Goal: Task Accomplishment & Management: Use online tool/utility

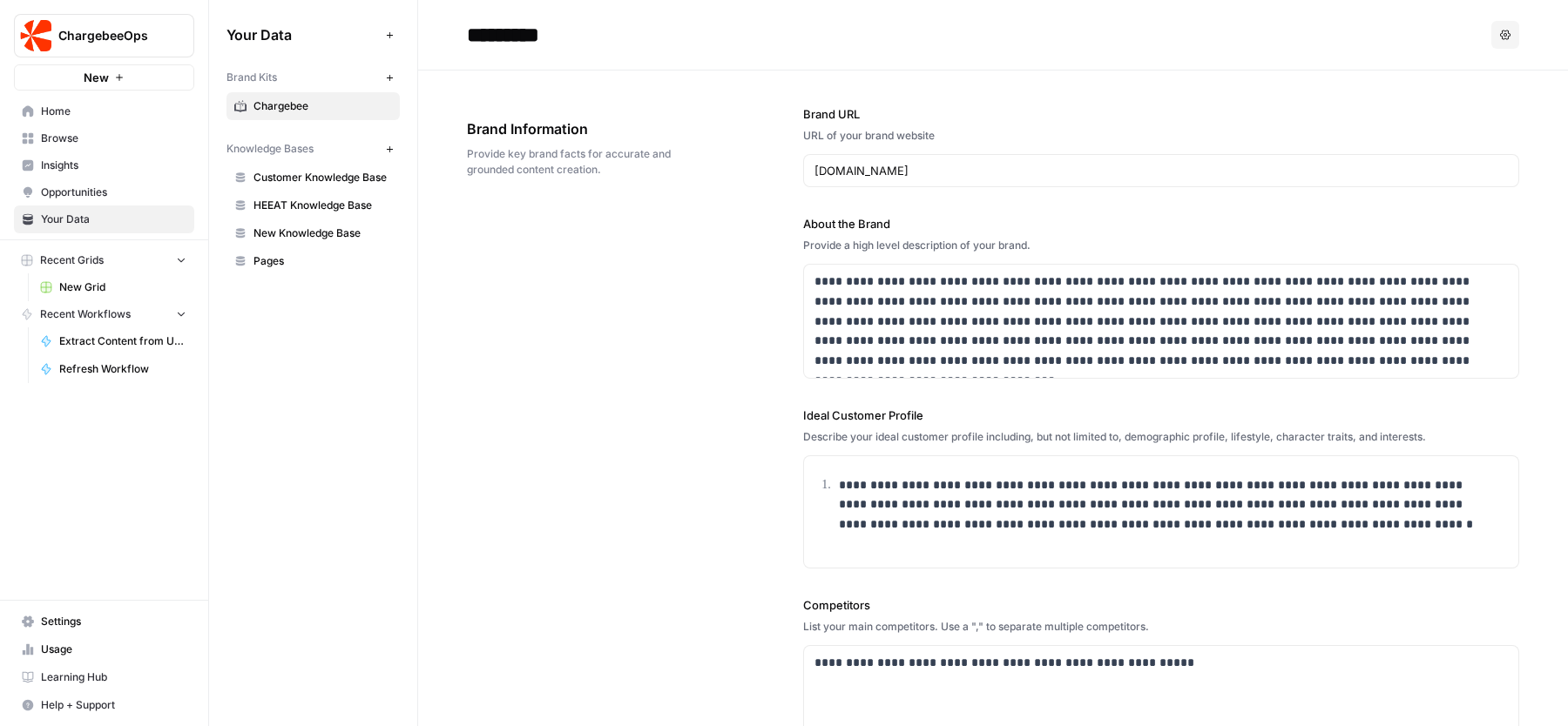
click at [115, 291] on span "New Grid" at bounding box center [123, 287] width 127 height 15
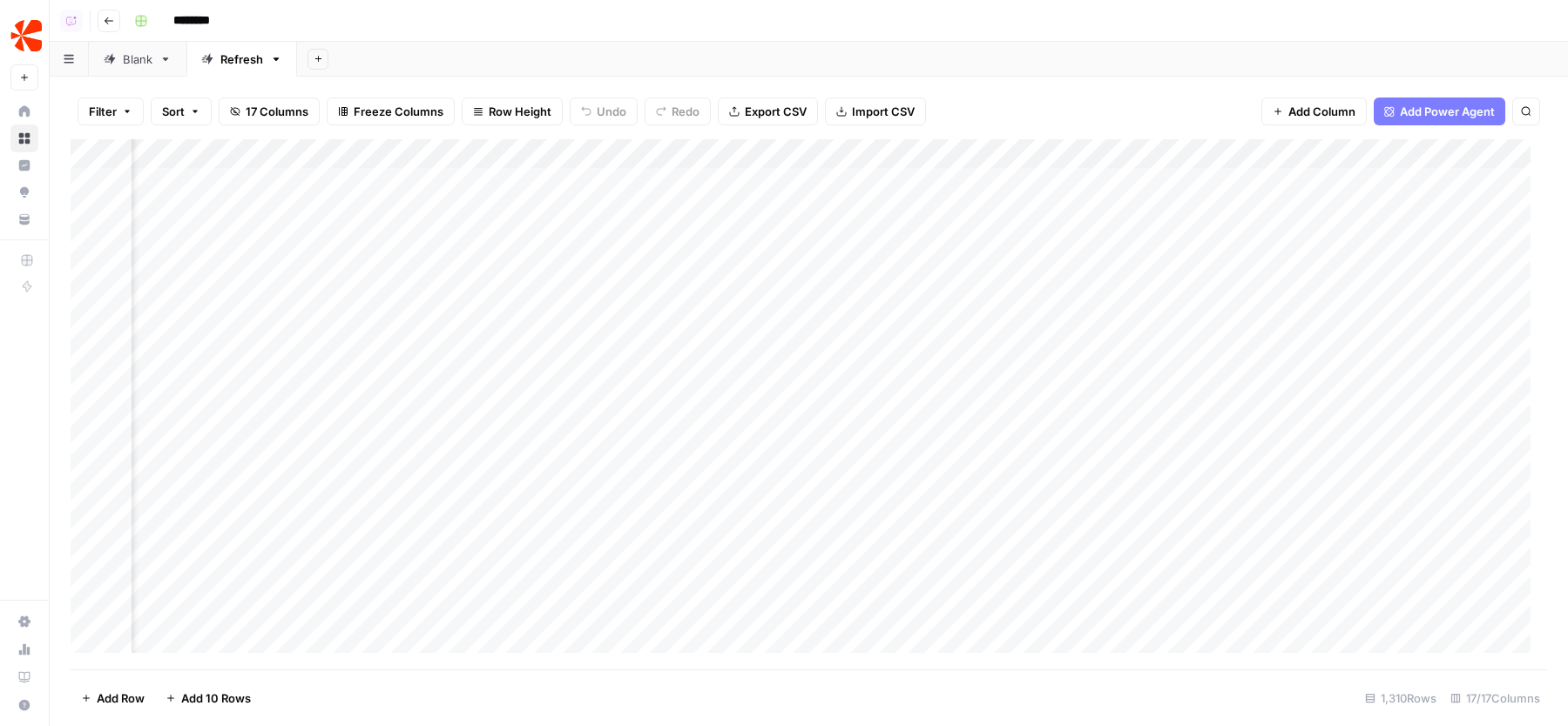
scroll to position [0, 1557]
click at [219, 16] on input "********" at bounding box center [213, 21] width 97 height 28
type input "**********"
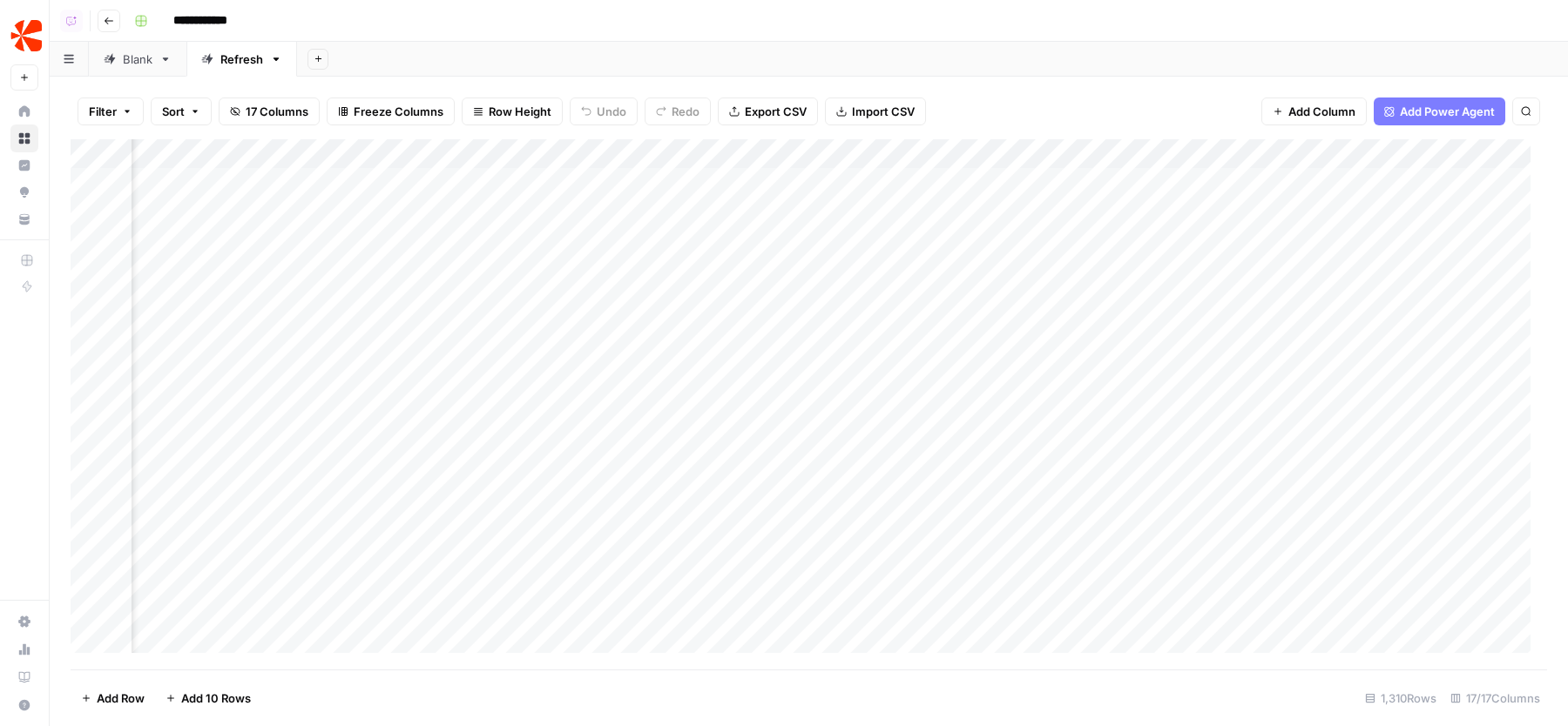
click at [1109, 153] on div "Add Column" at bounding box center [809, 405] width 1476 height 530
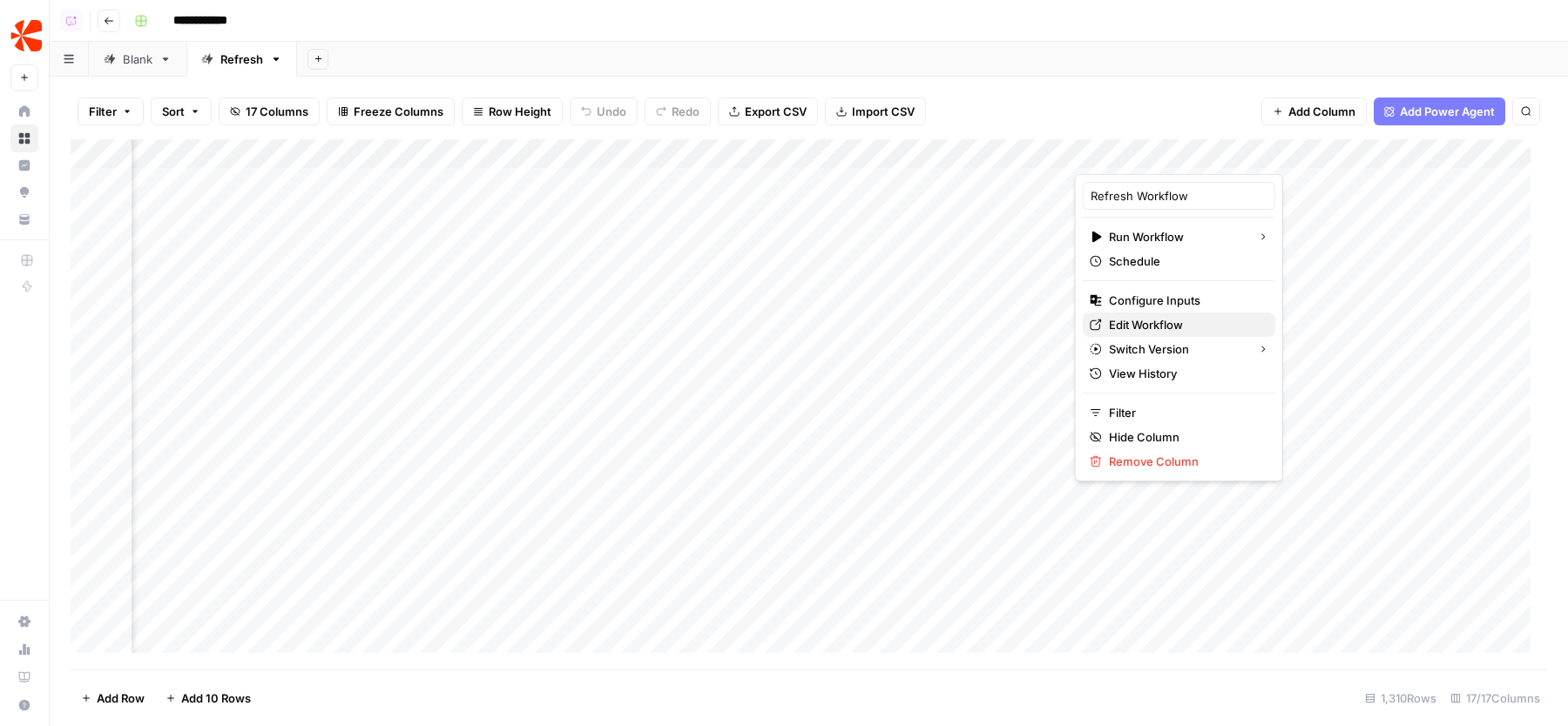
click at [1126, 325] on span "Edit Workflow" at bounding box center [1186, 324] width 153 height 17
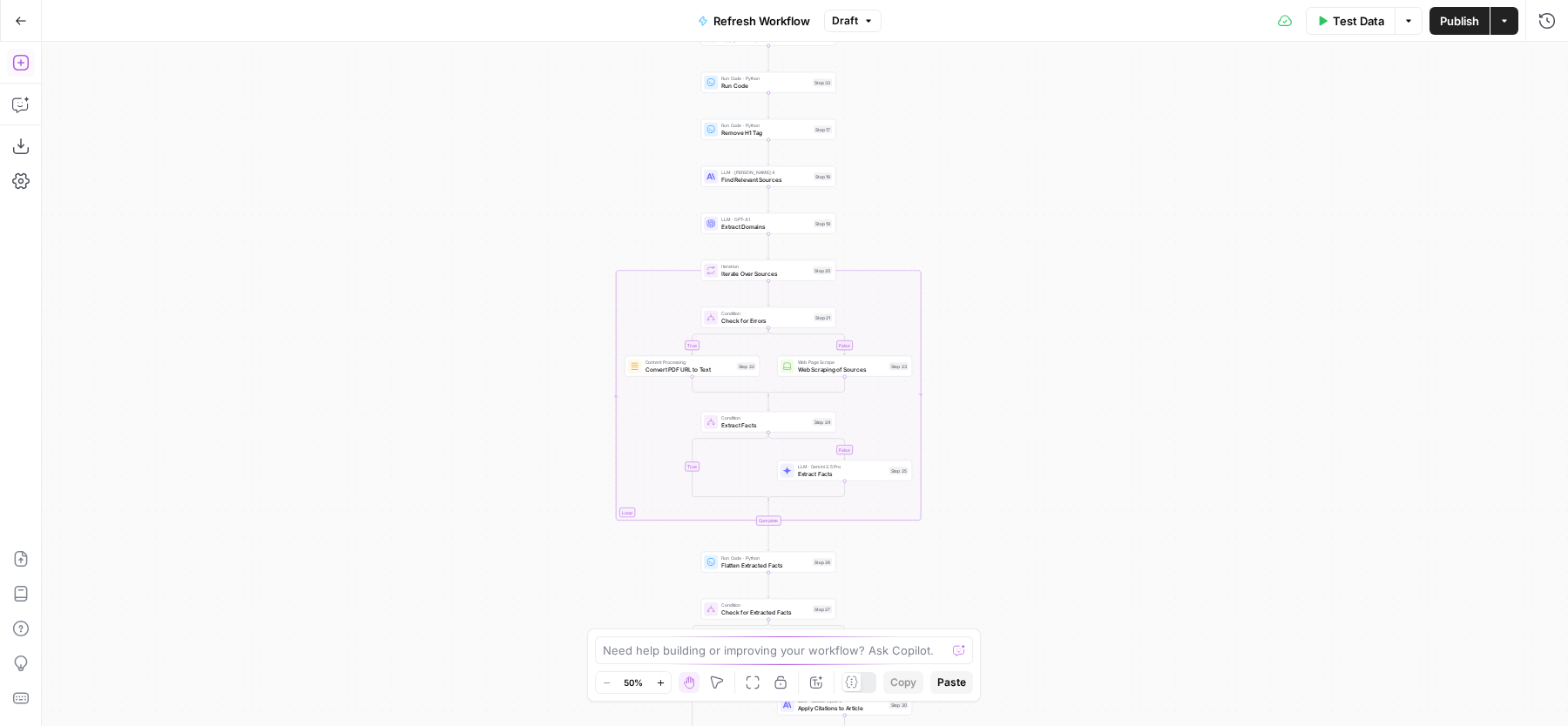
click at [32, 64] on button "Add Steps" at bounding box center [21, 63] width 28 height 28
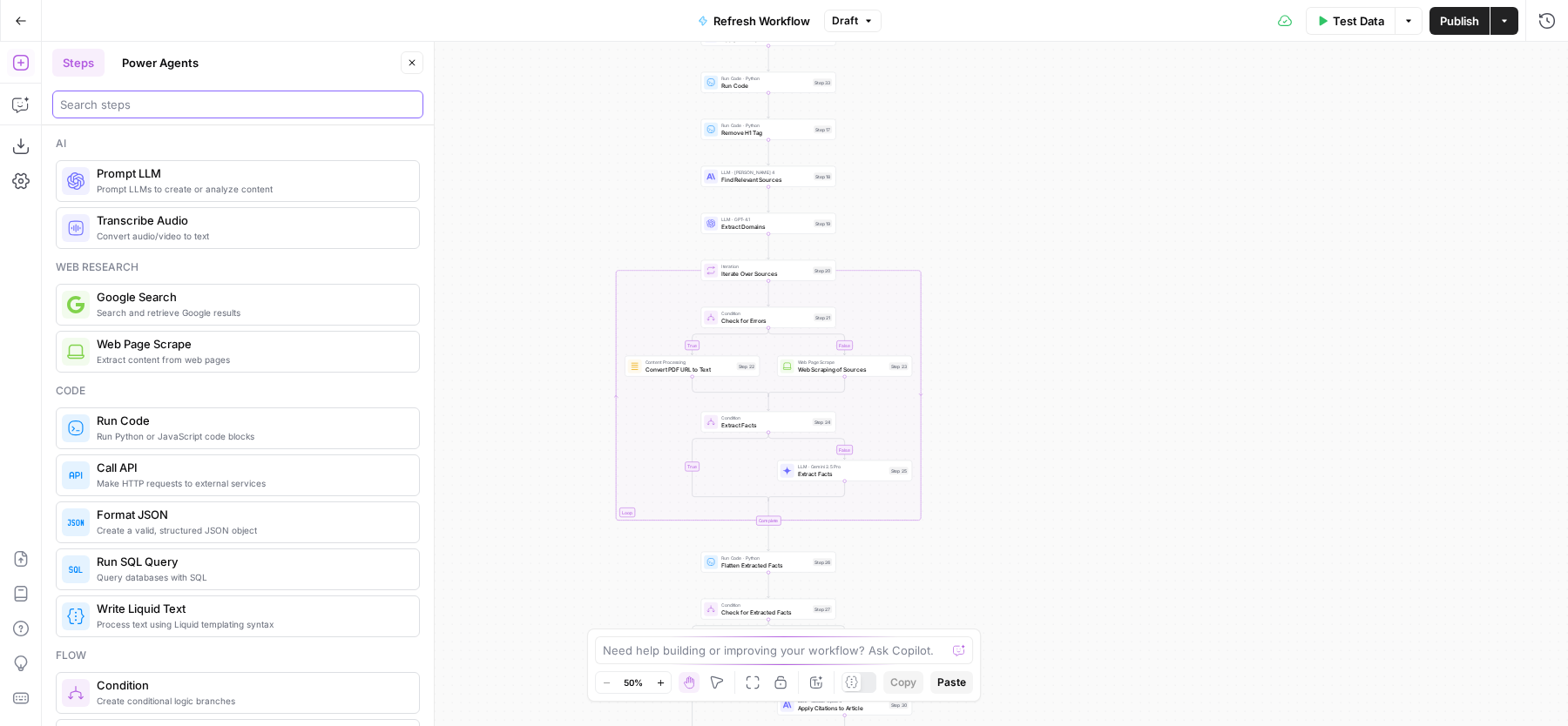
click at [234, 102] on input "search" at bounding box center [237, 104] width 355 height 17
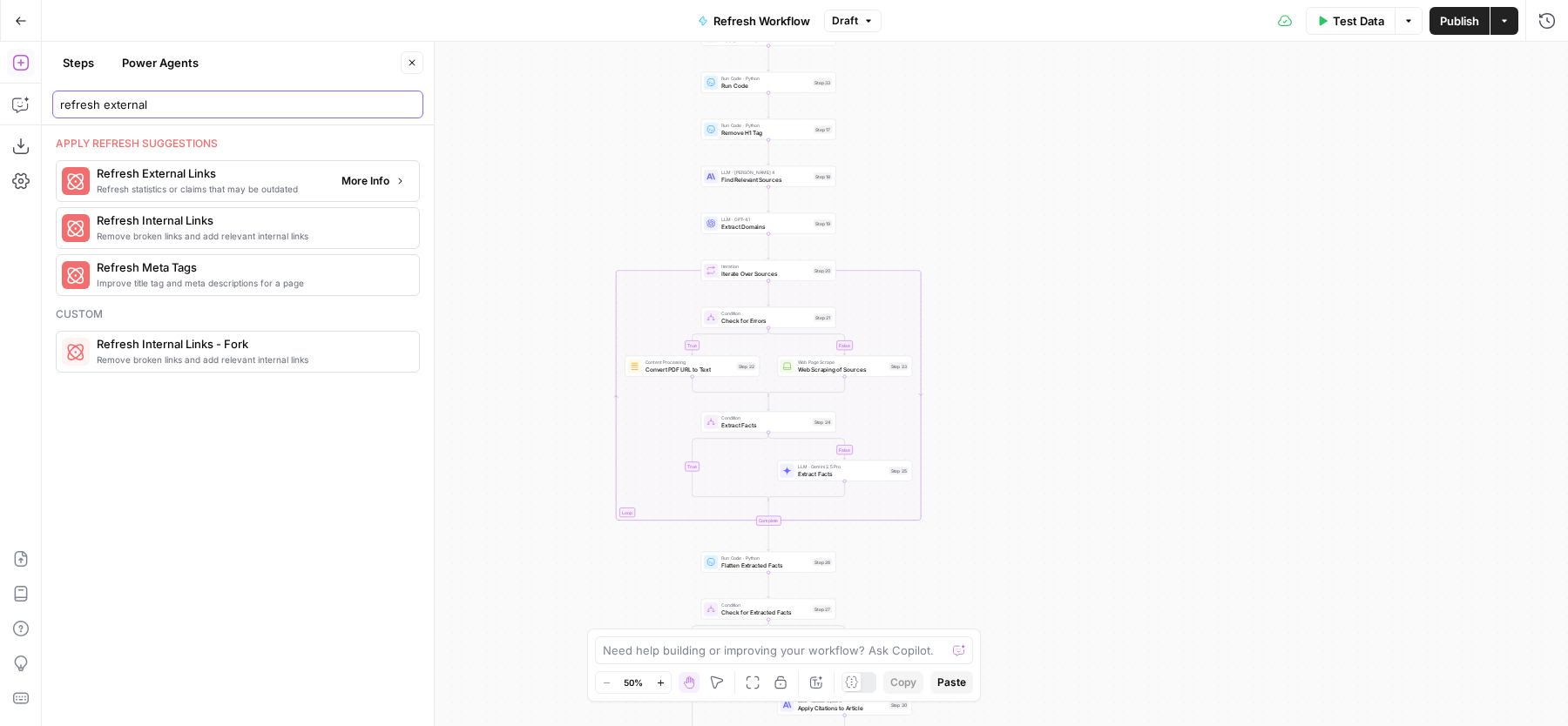
type input "refresh external"
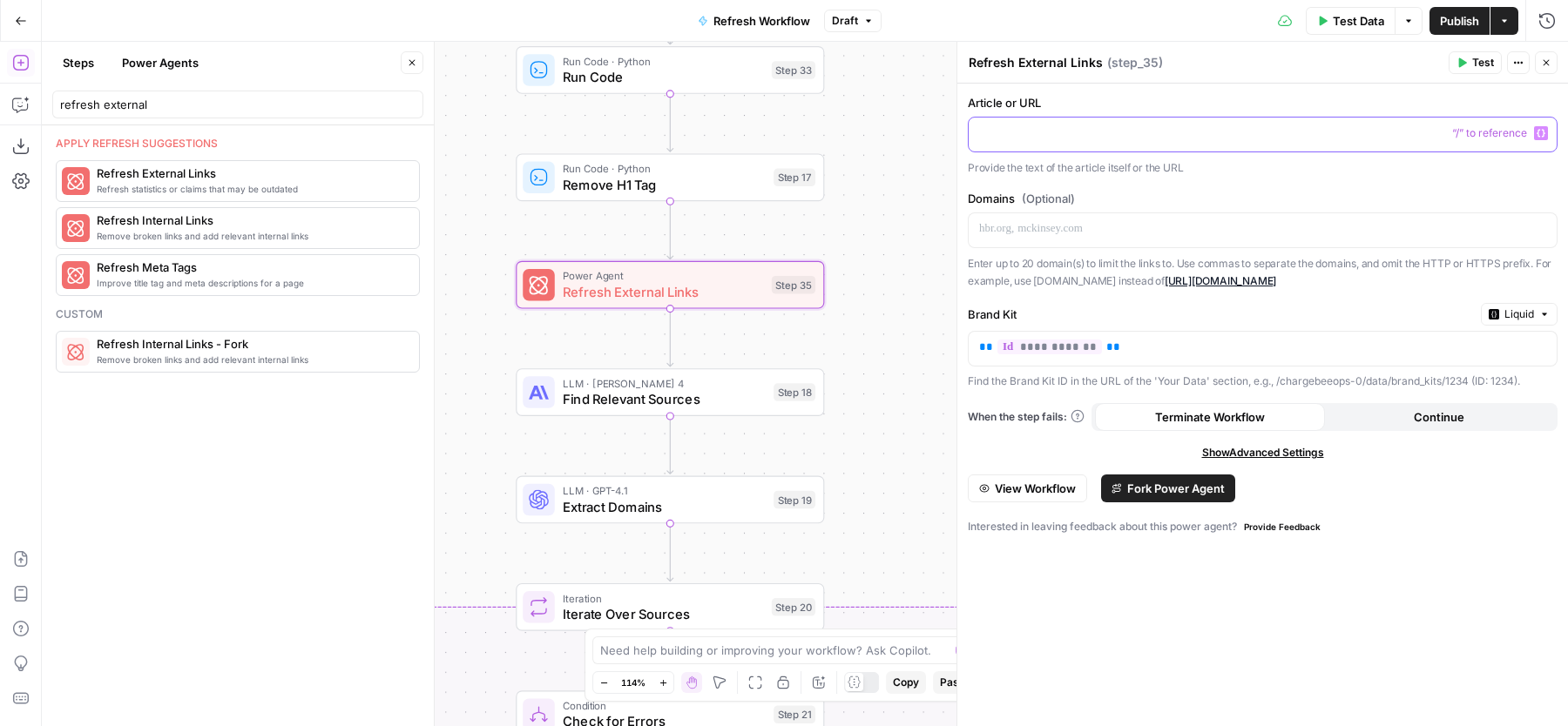
click at [1198, 139] on p at bounding box center [1263, 132] width 567 height 17
click at [416, 63] on icon "button" at bounding box center [412, 63] width 11 height 11
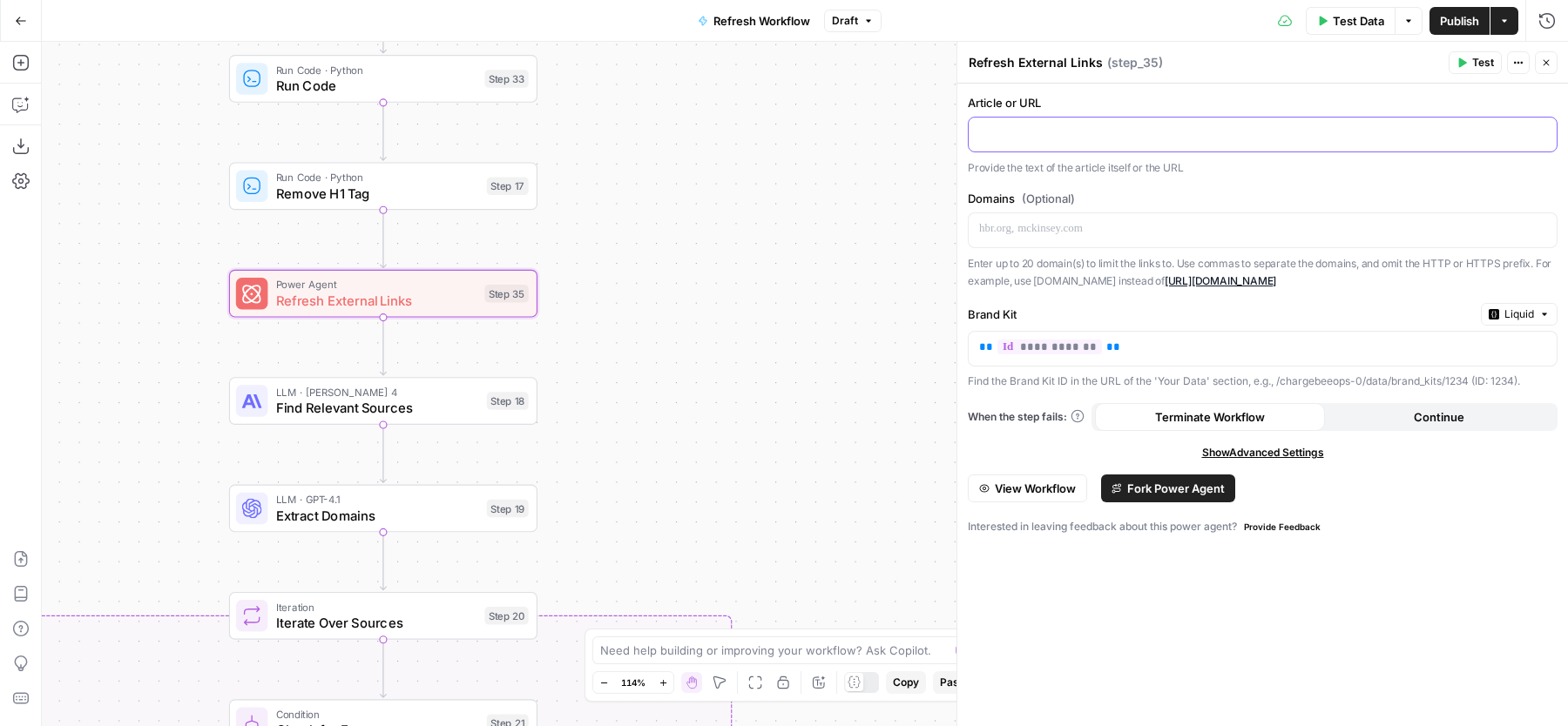
click at [1133, 131] on p at bounding box center [1263, 132] width 567 height 17
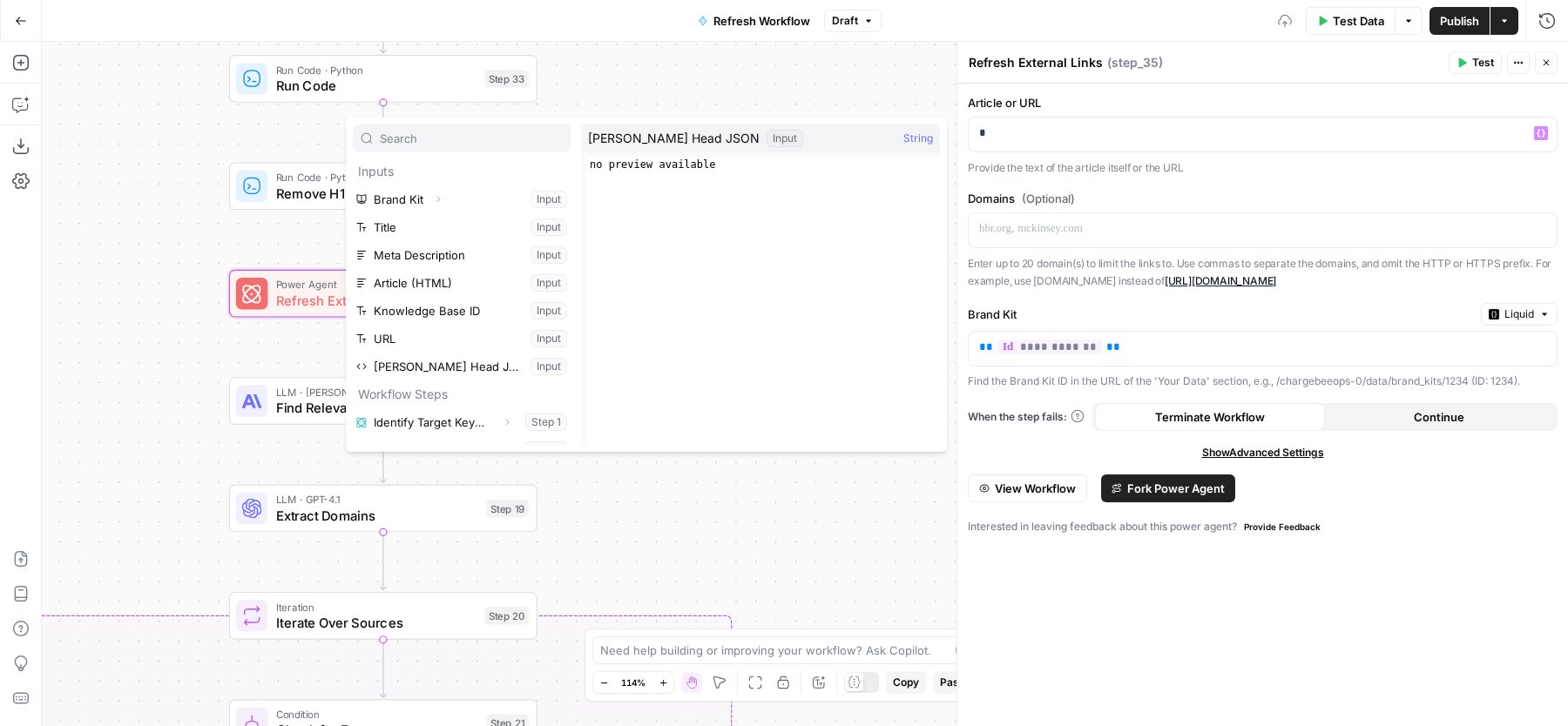
scroll to position [325, 0]
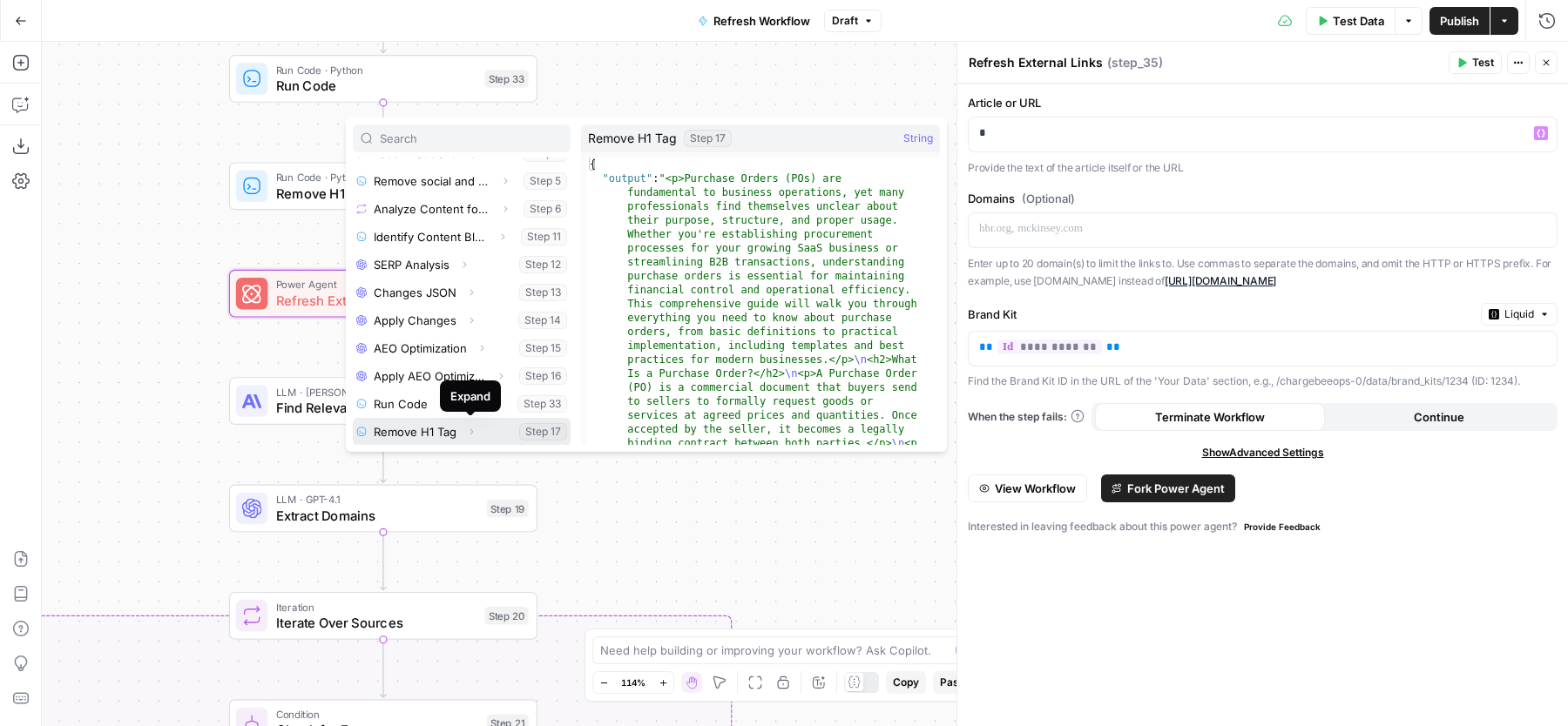
click at [474, 432] on icon "button" at bounding box center [471, 432] width 11 height 11
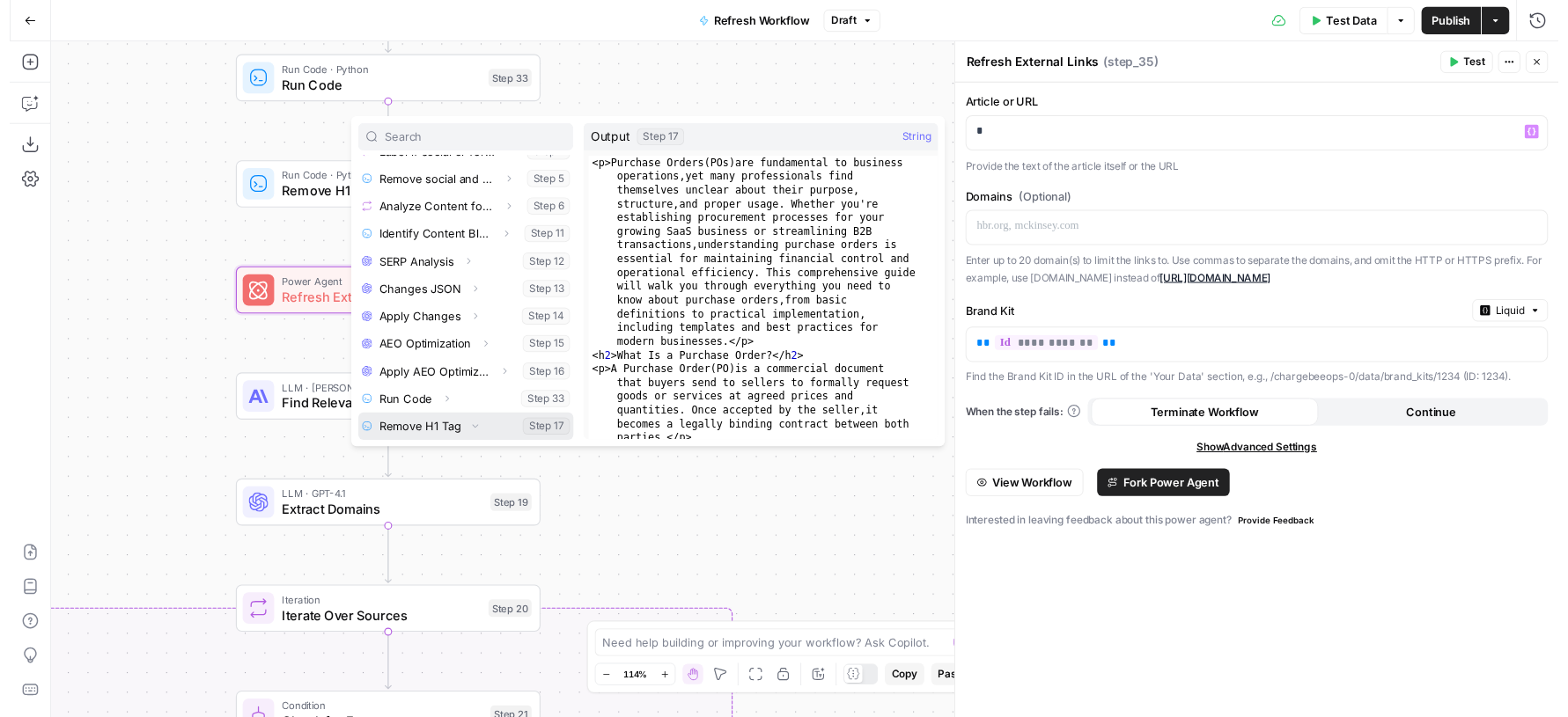
scroll to position [357, 0]
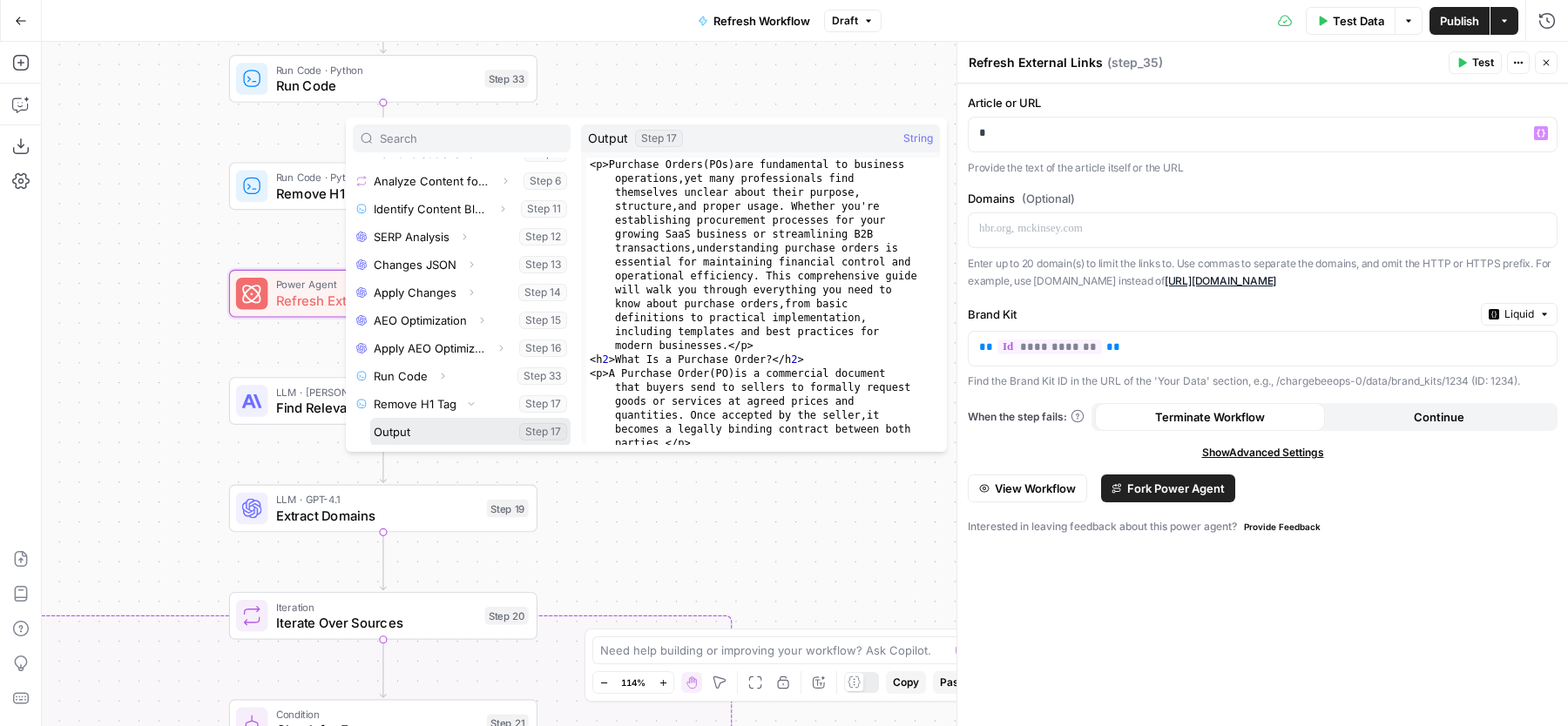
click at [461, 431] on button "Select variable Output" at bounding box center [470, 432] width 201 height 28
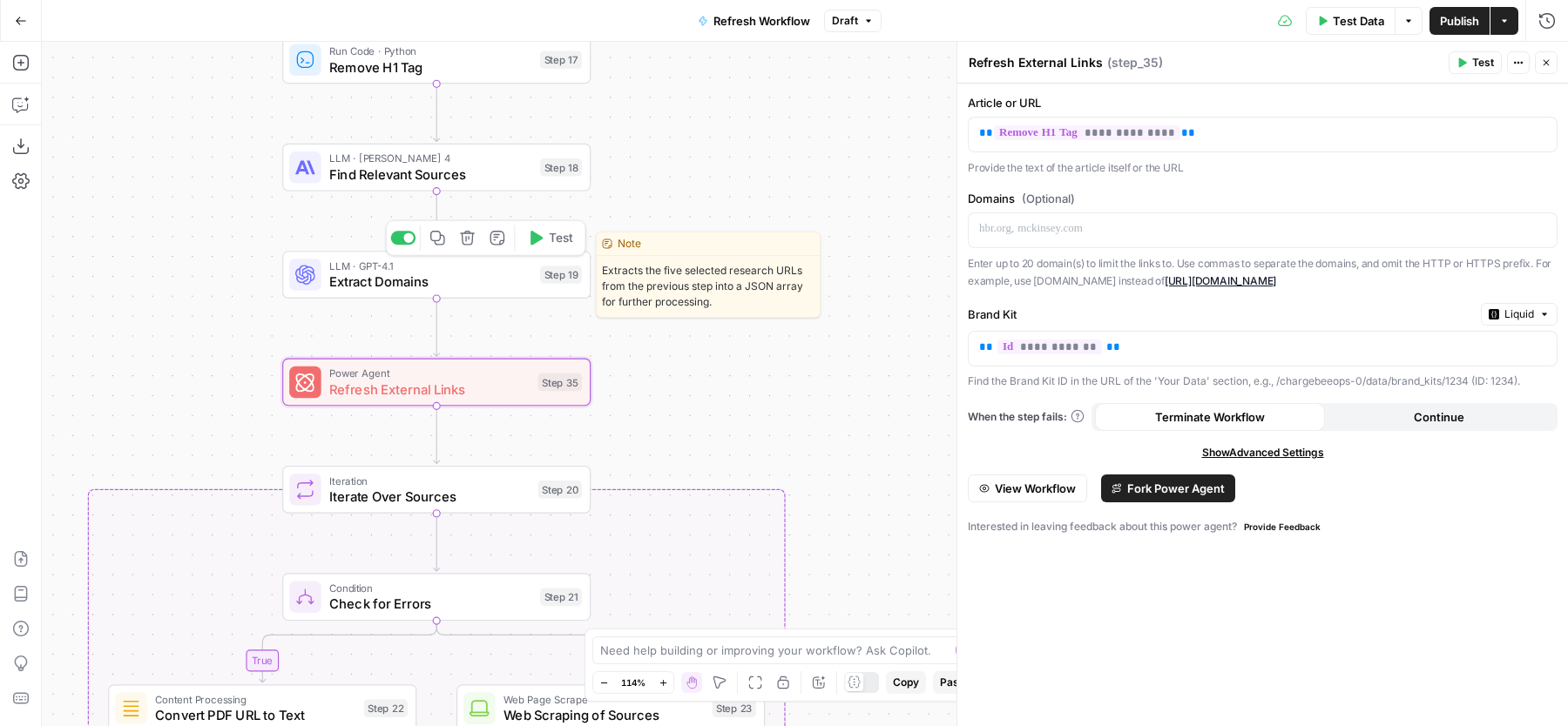
click at [549, 244] on span "Test" at bounding box center [561, 238] width 24 height 18
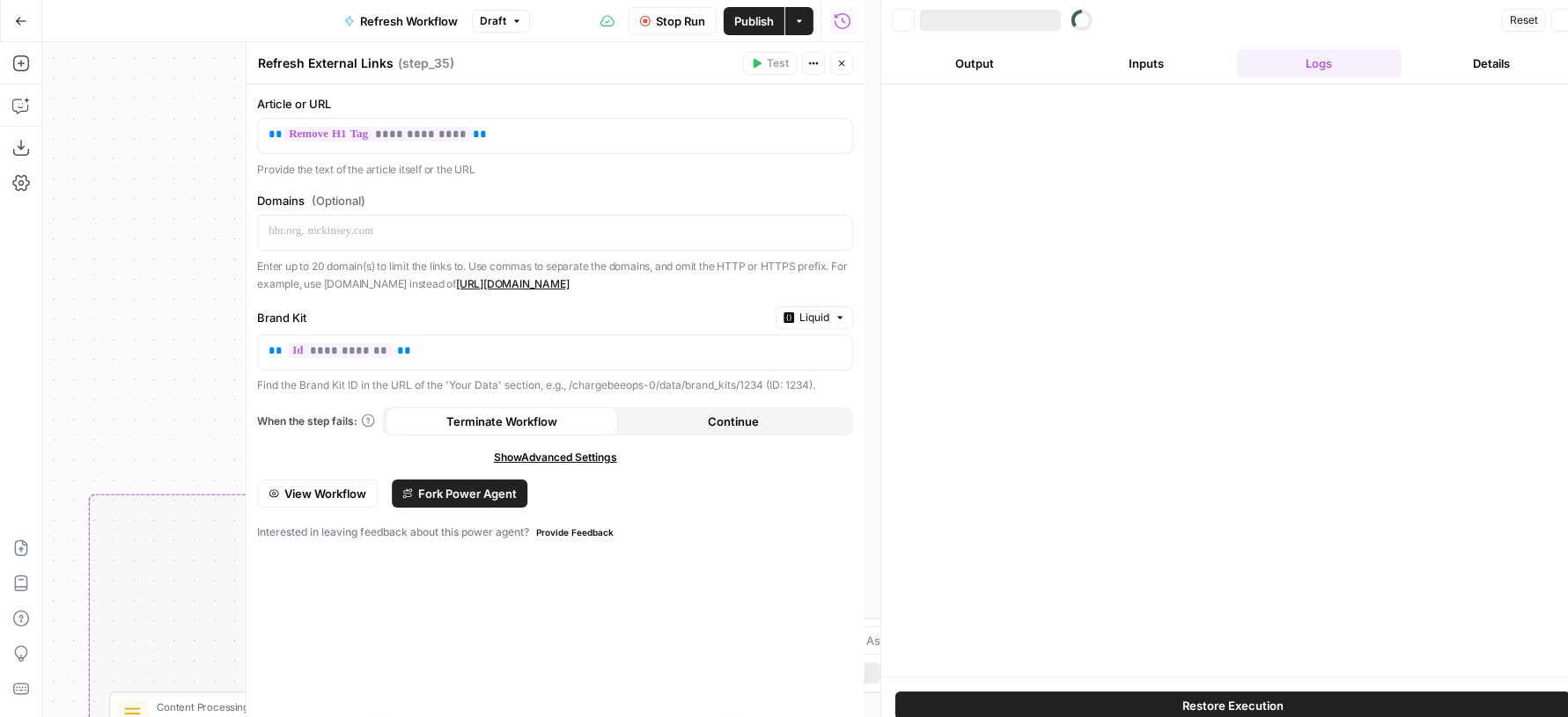
click at [862, 687] on div "Need help building or improving your workflow? Ask Copilot. Zoom Out 114% Zoom …" at bounding box center [784, 656] width 403 height 74
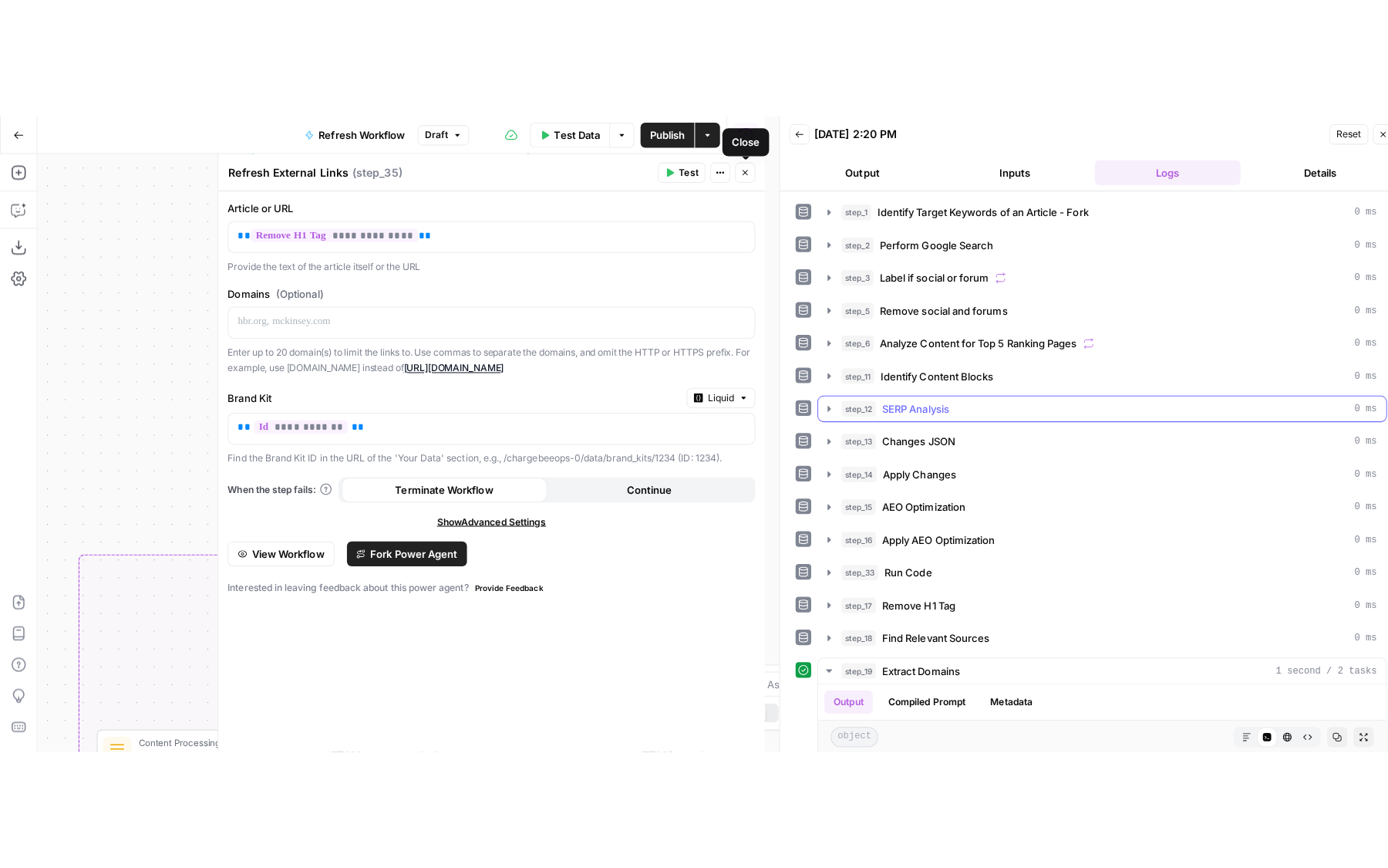
scroll to position [301, 0]
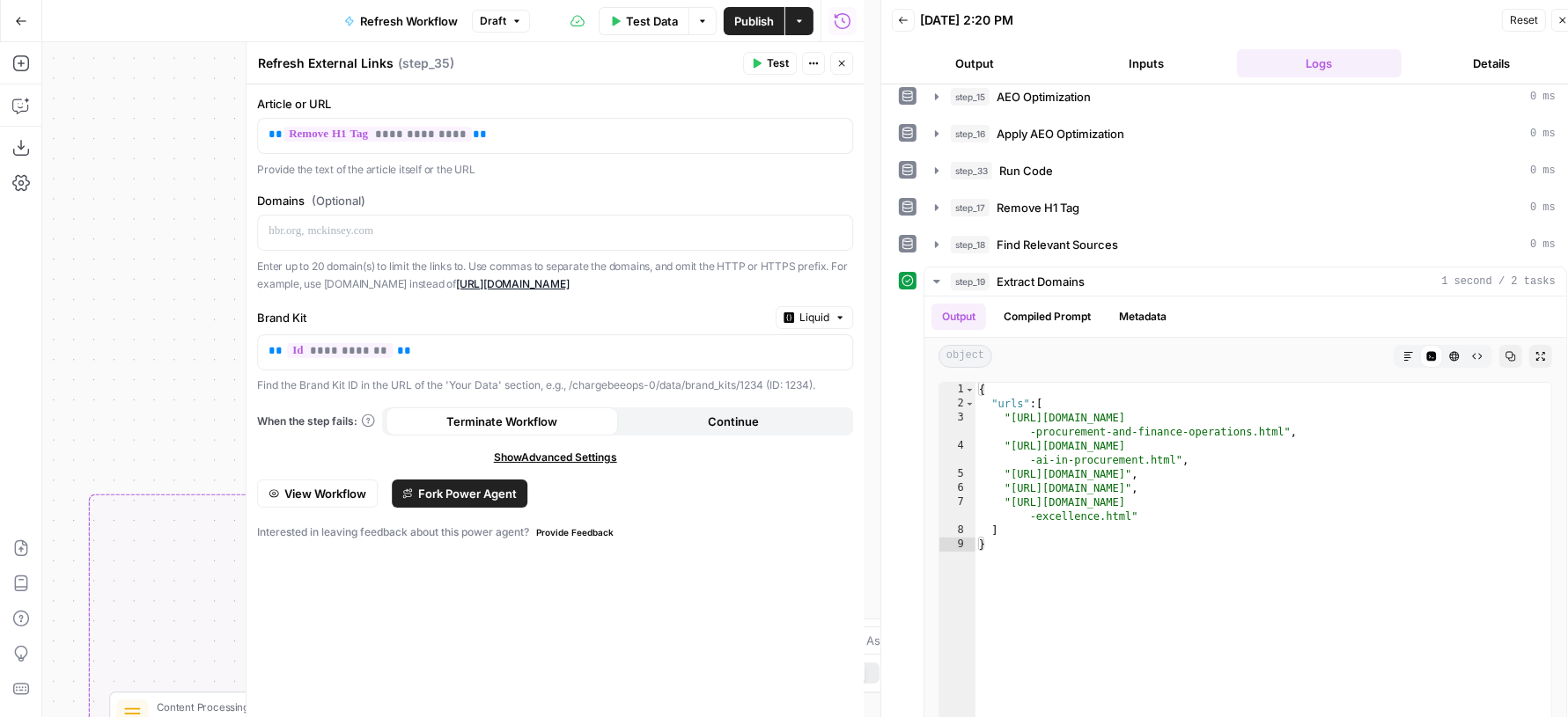
click at [847, 58] on icon "button" at bounding box center [842, 63] width 11 height 11
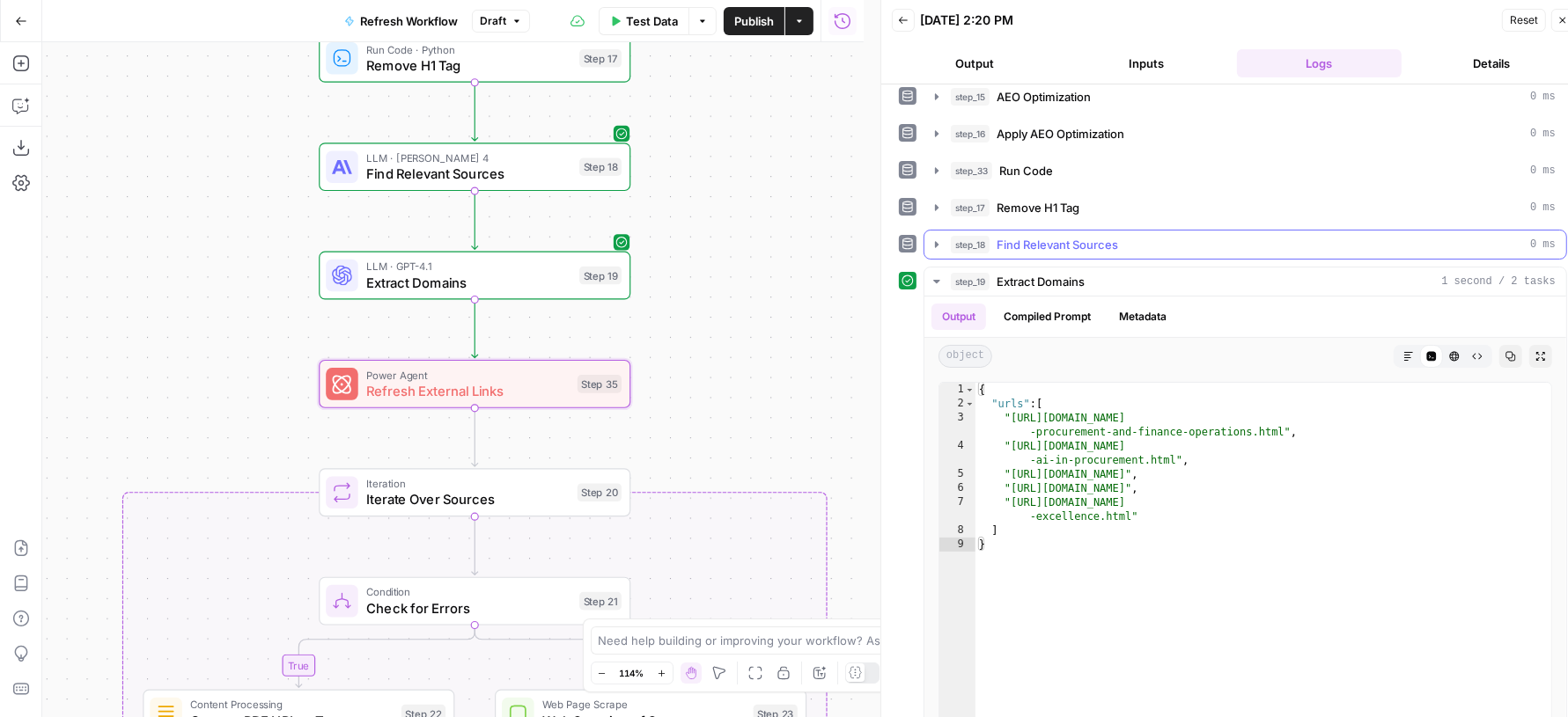
click at [1090, 236] on span "Find Relevant Sources" at bounding box center [1057, 244] width 121 height 17
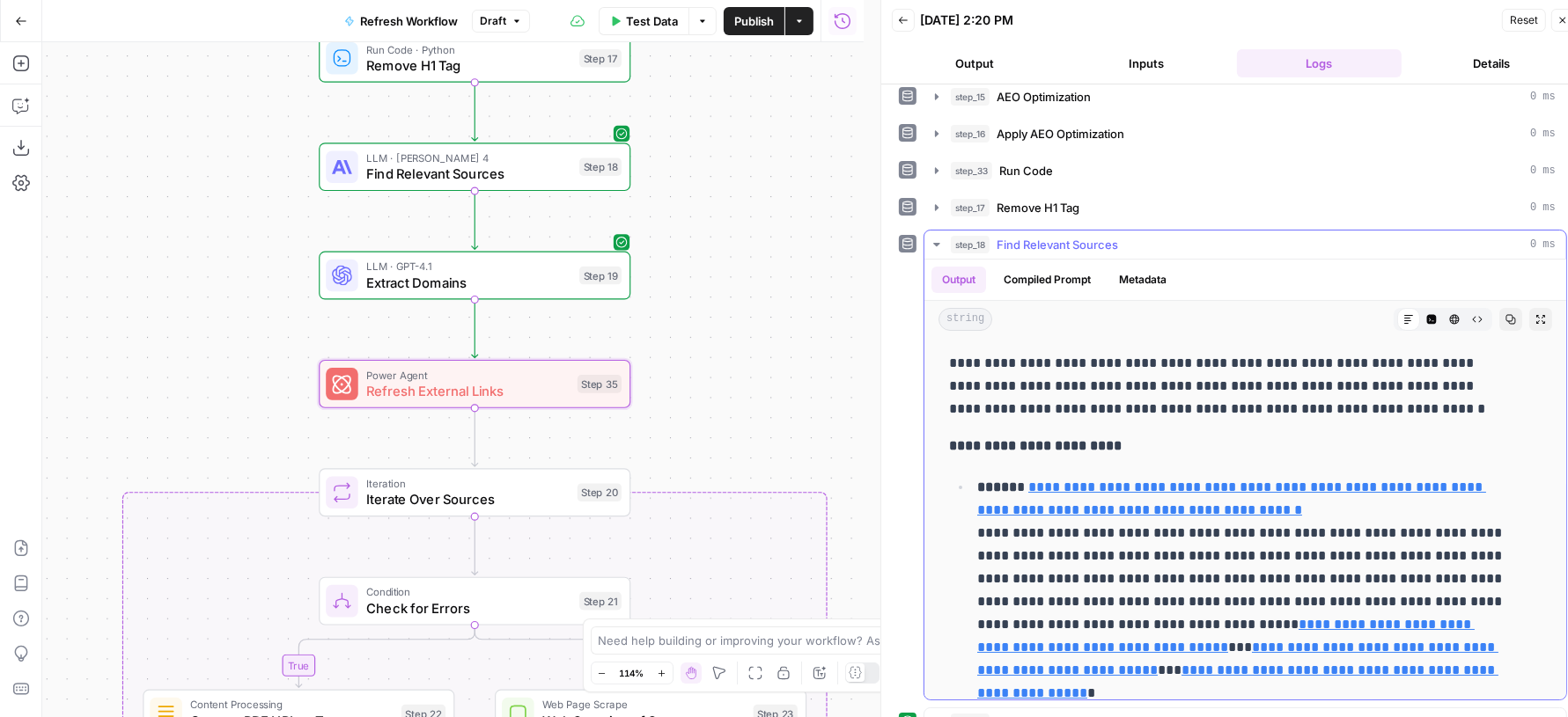
click at [1090, 236] on span "Find Relevant Sources" at bounding box center [1057, 244] width 121 height 17
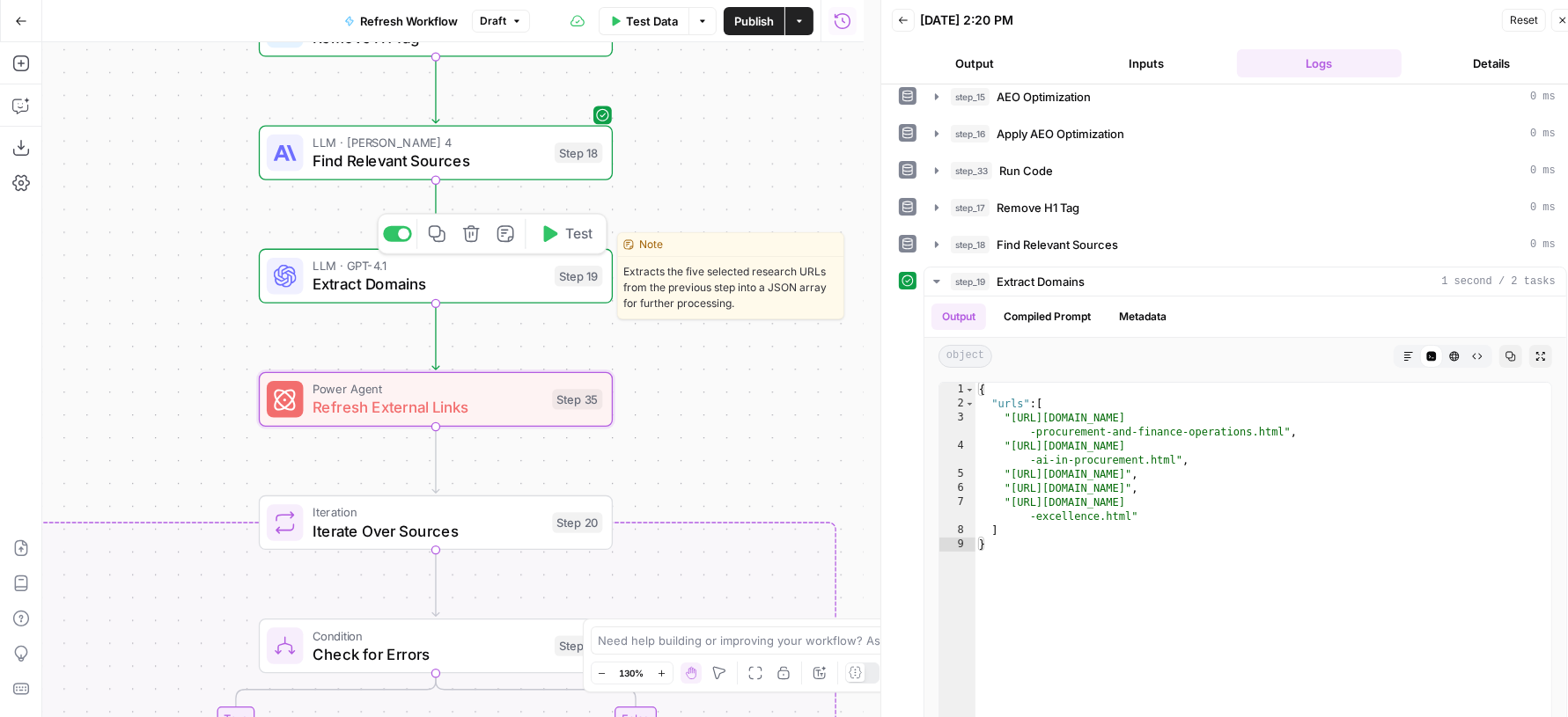
click at [536, 271] on span "LLM · GPT-4.1" at bounding box center [429, 266] width 233 height 18
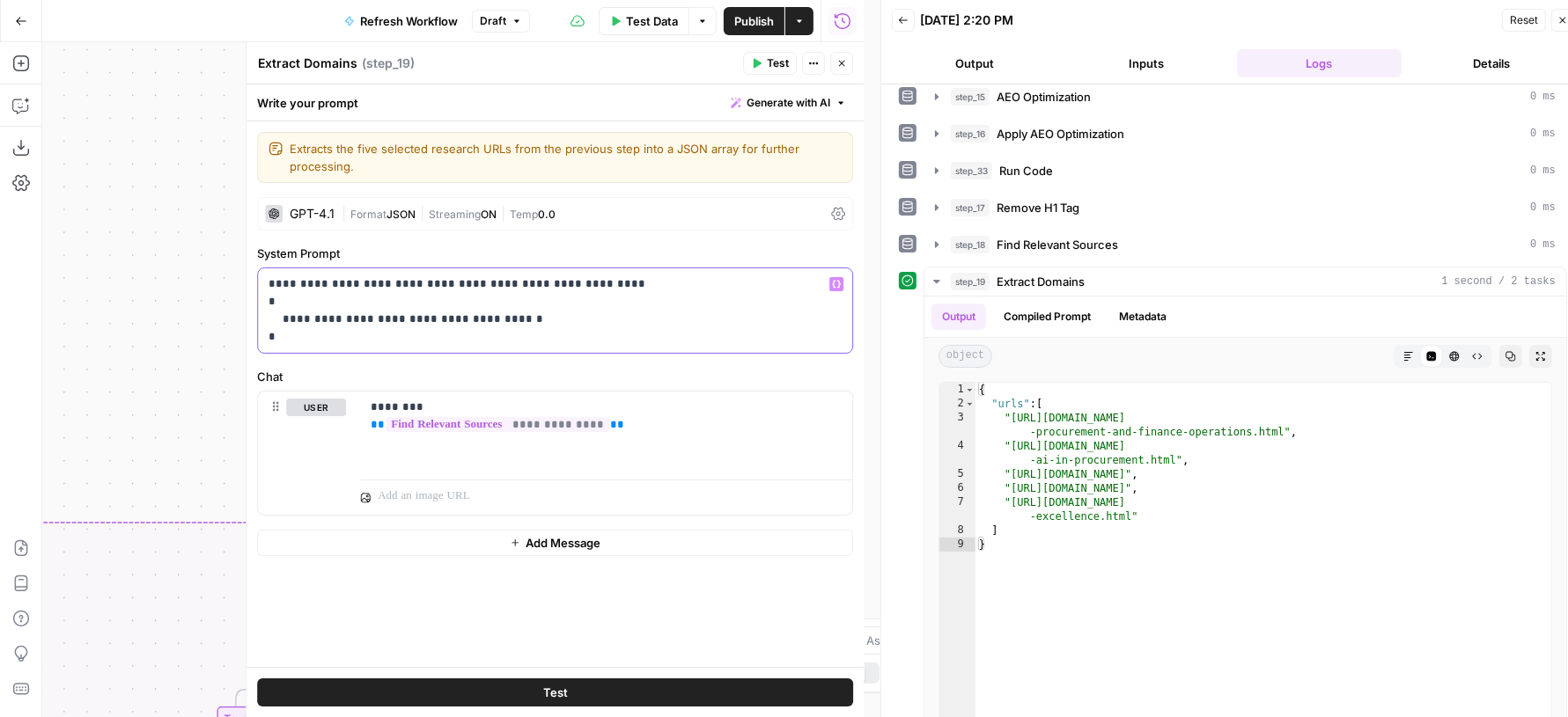
click at [554, 309] on p "**********" at bounding box center [556, 310] width 574 height 71
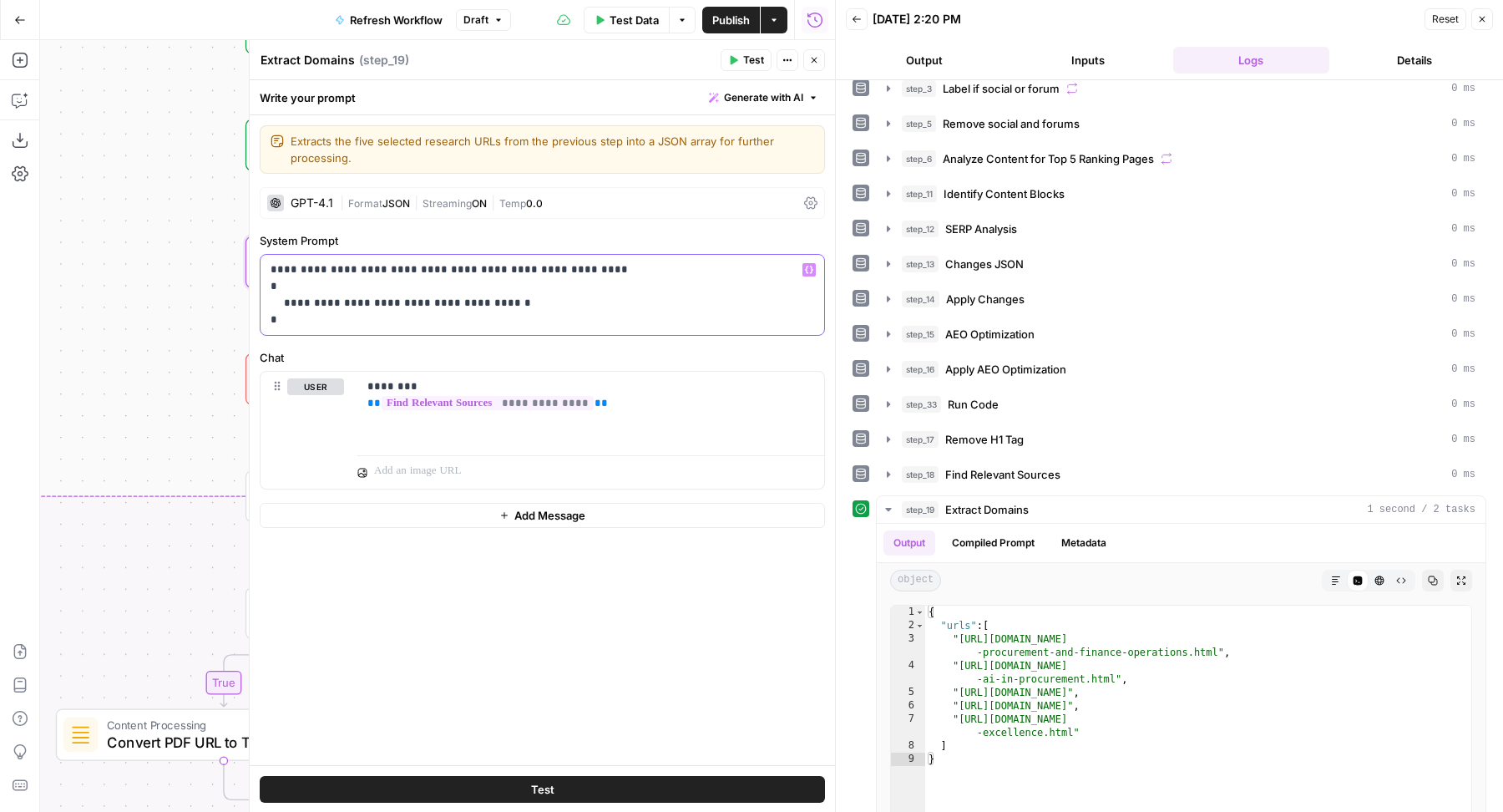
scroll to position [212, 0]
